Goal: Transaction & Acquisition: Obtain resource

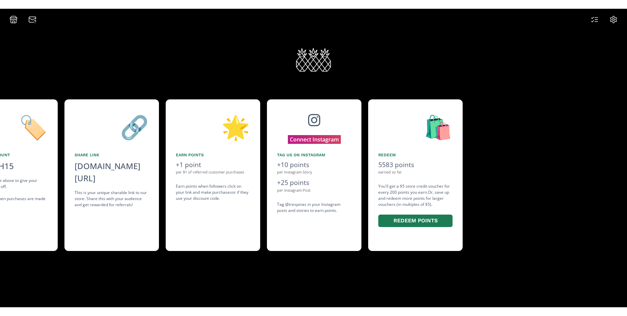
scroll to position [0, 506]
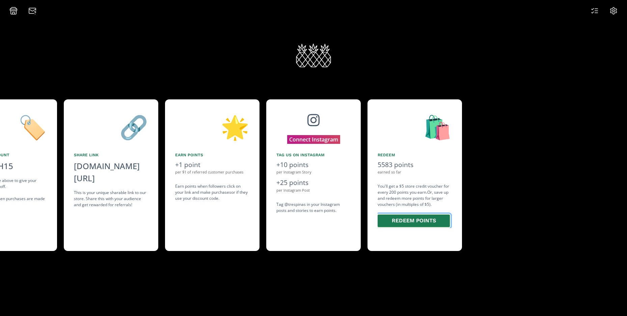
click at [430, 221] on button "Redeem points" at bounding box center [413, 221] width 74 height 15
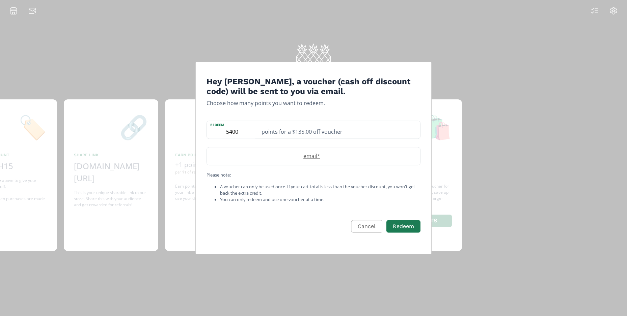
click at [364, 222] on button "Cancel" at bounding box center [366, 227] width 31 height 12
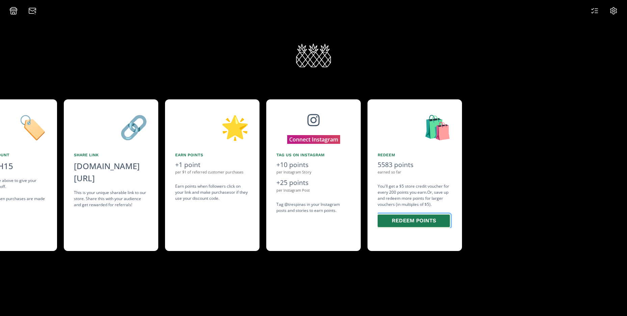
click at [400, 221] on button "Redeem points" at bounding box center [413, 221] width 74 height 15
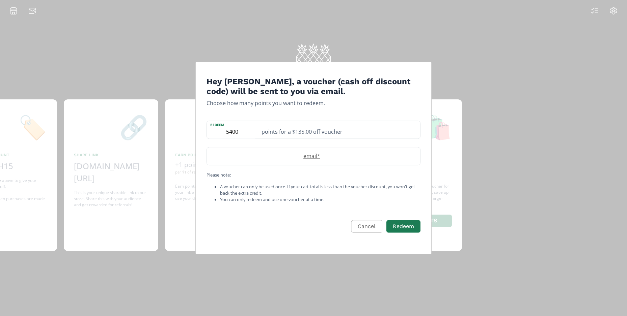
click at [522, 138] on div "Hey [PERSON_NAME], a voucher (cash off discount code) will be sent to you via e…" at bounding box center [313, 158] width 627 height 316
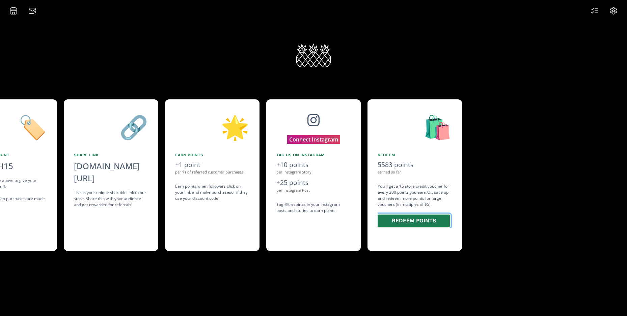
click at [423, 220] on button "Redeem points" at bounding box center [413, 221] width 74 height 15
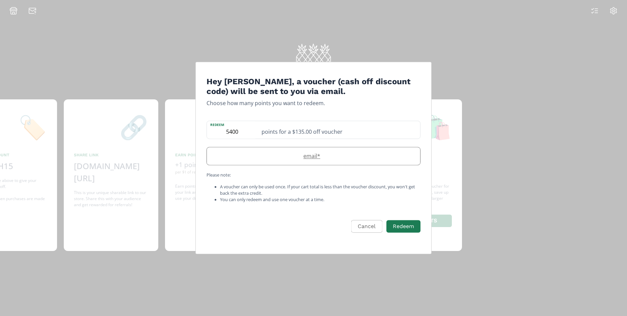
click at [310, 153] on label "email *" at bounding box center [310, 156] width 206 height 8
drag, startPoint x: 370, startPoint y: 234, endPoint x: 367, endPoint y: 232, distance: 3.8
click at [368, 232] on div "Cancel Redeem" at bounding box center [313, 231] width 225 height 35
click at [367, 232] on button "Cancel" at bounding box center [366, 227] width 31 height 12
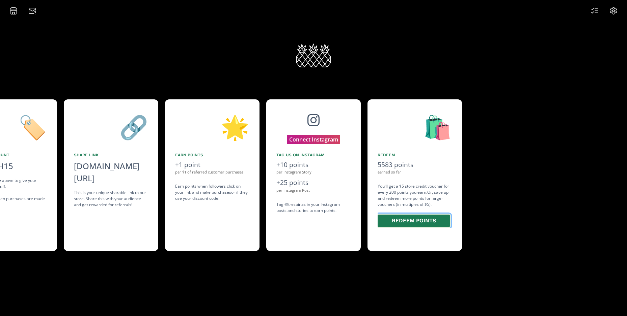
click at [434, 226] on button "Redeem points" at bounding box center [413, 221] width 74 height 15
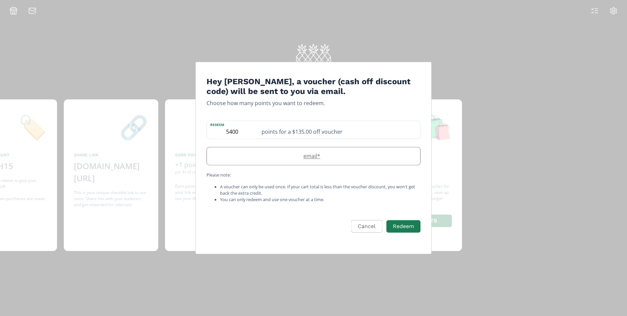
click at [333, 153] on label "email *" at bounding box center [310, 156] width 206 height 8
type input "[EMAIL_ADDRESS][DOMAIN_NAME]"
click at [408, 231] on button "Redeem" at bounding box center [403, 227] width 36 height 15
